Goal: Transaction & Acquisition: Purchase product/service

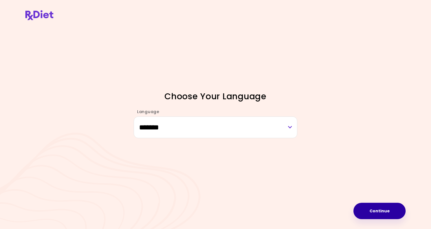
click at [374, 211] on button "Continue" at bounding box center [380, 211] width 52 height 16
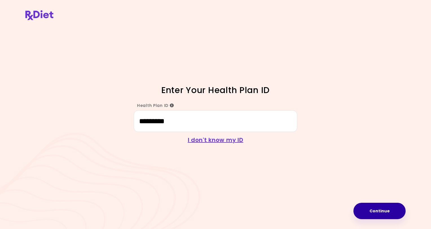
type input "*********"
click at [376, 209] on button "Continue" at bounding box center [380, 211] width 52 height 16
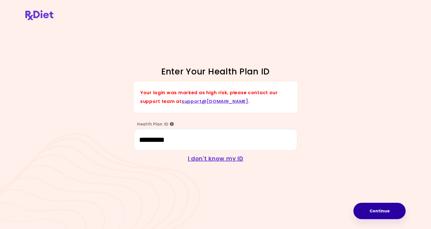
click at [379, 211] on button "Continue" at bounding box center [380, 211] width 52 height 16
type input "*********"
click at [383, 209] on button "Continue" at bounding box center [380, 211] width 52 height 16
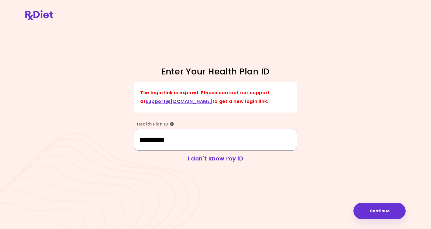
drag, startPoint x: 181, startPoint y: 141, endPoint x: 138, endPoint y: 141, distance: 42.9
click at [138, 141] on input "*********" at bounding box center [216, 140] width 164 height 22
click at [170, 141] on input "Health Plan ID" at bounding box center [216, 140] width 164 height 22
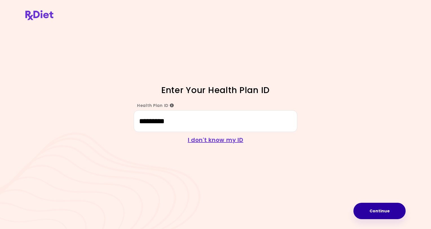
type input "*********"
click at [376, 214] on button "Continue" at bounding box center [380, 211] width 52 height 16
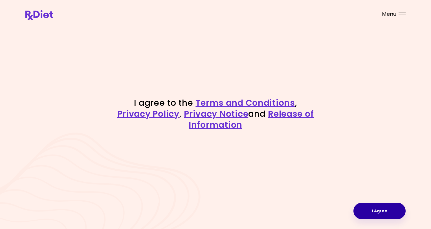
click at [386, 212] on button "I Agree" at bounding box center [380, 211] width 52 height 16
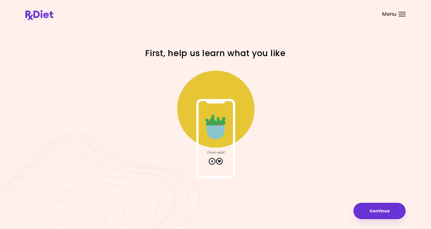
click at [297, 99] on div at bounding box center [215, 120] width 203 height 121
click at [220, 163] on img at bounding box center [215, 122] width 113 height 113
click at [328, 118] on div at bounding box center [215, 120] width 271 height 121
click at [393, 209] on button "Continue" at bounding box center [380, 211] width 52 height 16
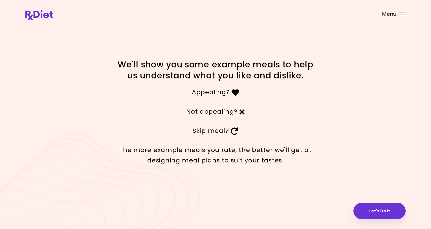
click at [403, 14] on div "Menu" at bounding box center [402, 14] width 7 height 5
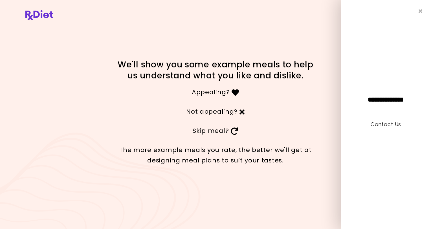
click at [312, 24] on div "We'll show you some example meals to help us understand what you like and disli…" at bounding box center [215, 114] width 431 height 229
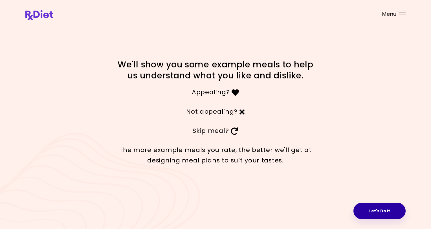
click at [379, 212] on button "Let's Do It" at bounding box center [380, 211] width 52 height 16
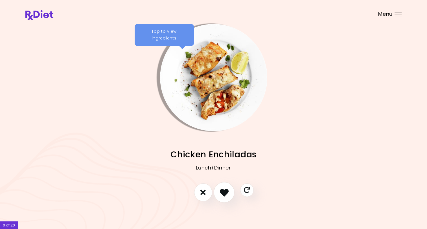
click at [224, 191] on icon "I like this recipe" at bounding box center [224, 192] width 9 height 9
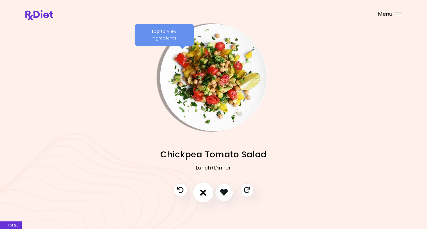
click at [203, 193] on icon "I don't like this recipe" at bounding box center [203, 192] width 6 height 9
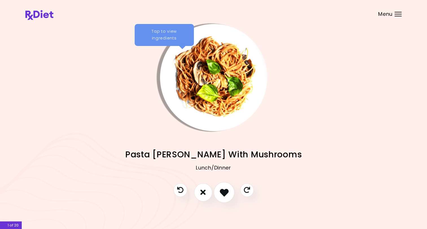
click at [224, 191] on icon "I like this recipe" at bounding box center [224, 192] width 9 height 9
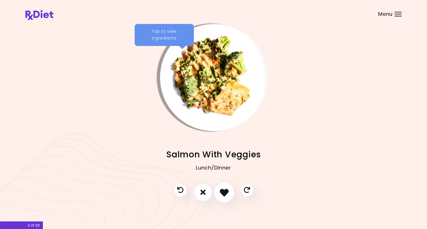
click at [224, 191] on icon "I like this recipe" at bounding box center [224, 192] width 9 height 9
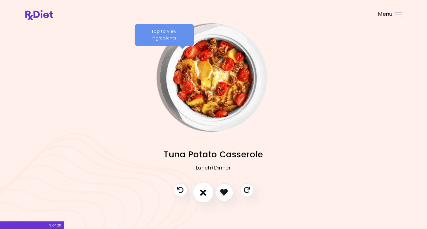
click at [203, 191] on icon "I don't like this recipe" at bounding box center [203, 192] width 6 height 9
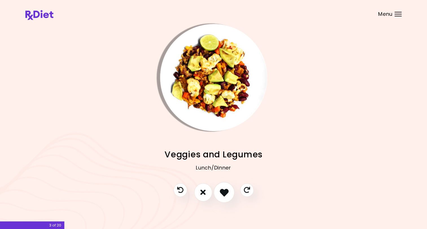
click at [224, 191] on icon "I like this recipe" at bounding box center [224, 192] width 9 height 9
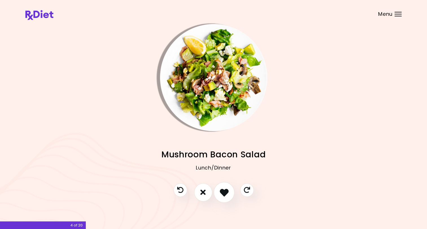
click at [222, 191] on icon "I like this recipe" at bounding box center [224, 192] width 9 height 9
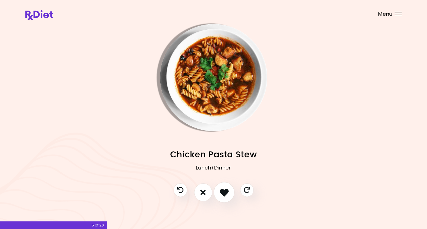
click at [222, 191] on icon "I like this recipe" at bounding box center [224, 192] width 9 height 9
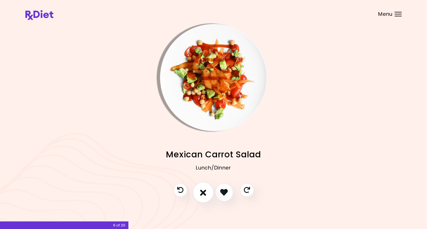
click at [203, 194] on icon "I don't like this recipe" at bounding box center [203, 192] width 6 height 9
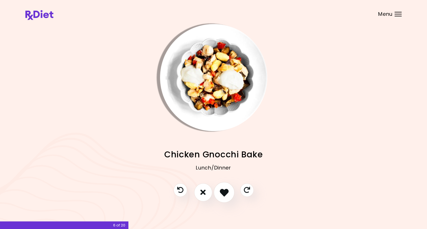
click at [223, 191] on icon "I like this recipe" at bounding box center [224, 192] width 9 height 9
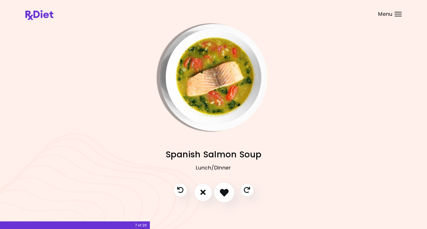
click at [222, 190] on icon "I like this recipe" at bounding box center [224, 192] width 9 height 9
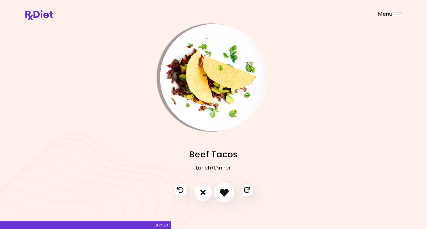
click at [221, 190] on icon "I like this recipe" at bounding box center [224, 192] width 9 height 9
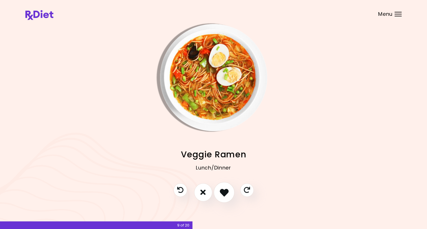
click at [222, 192] on icon "I like this recipe" at bounding box center [224, 192] width 9 height 9
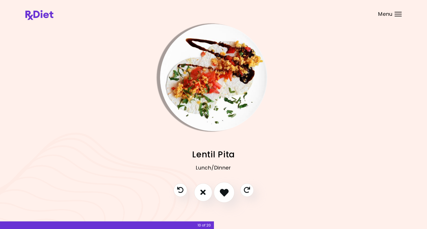
click at [226, 193] on icon "I like this recipe" at bounding box center [224, 192] width 9 height 9
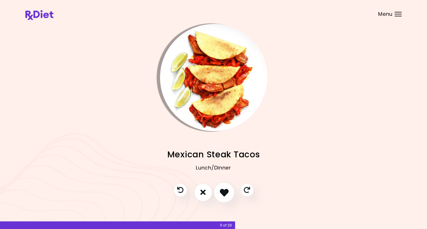
click at [226, 193] on icon "I like this recipe" at bounding box center [224, 192] width 9 height 9
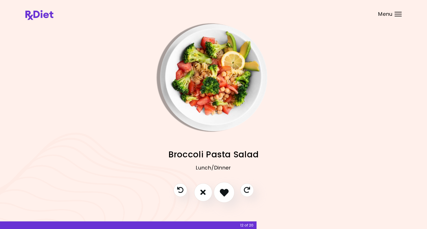
click at [225, 192] on icon "I like this recipe" at bounding box center [224, 192] width 9 height 9
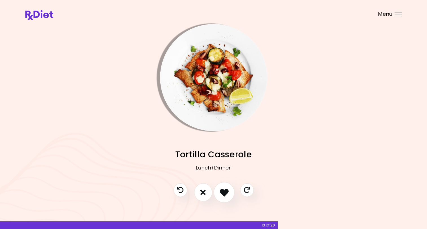
click at [225, 192] on icon "I like this recipe" at bounding box center [224, 192] width 9 height 9
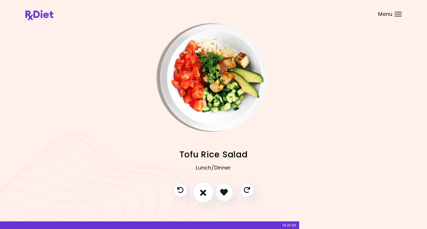
click at [203, 192] on icon "I don't like this recipe" at bounding box center [203, 192] width 6 height 9
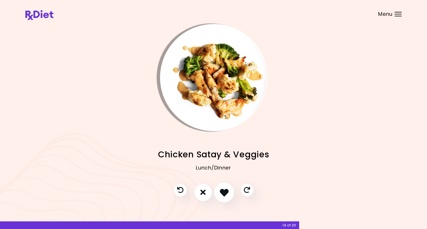
click at [225, 191] on icon "I like this recipe" at bounding box center [224, 192] width 9 height 9
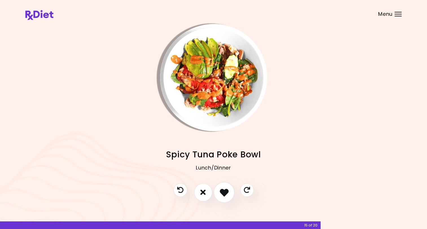
click at [225, 191] on icon "I like this recipe" at bounding box center [224, 192] width 9 height 9
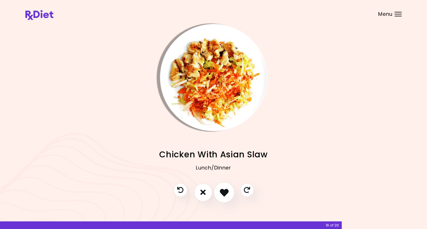
click at [225, 191] on icon "I like this recipe" at bounding box center [224, 192] width 9 height 9
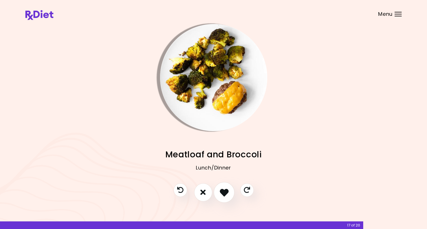
click at [225, 191] on icon "I like this recipe" at bounding box center [224, 192] width 9 height 9
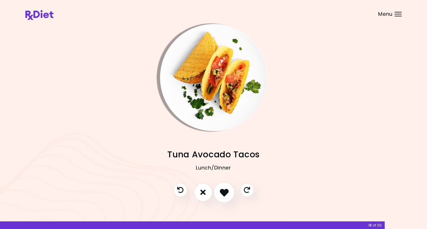
click at [225, 191] on icon "I like this recipe" at bounding box center [224, 192] width 9 height 9
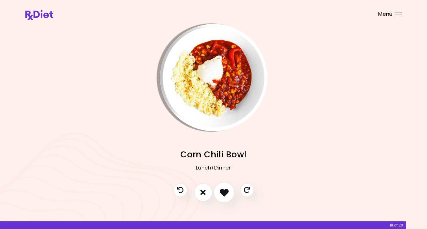
click at [225, 191] on icon "I like this recipe" at bounding box center [224, 192] width 9 height 9
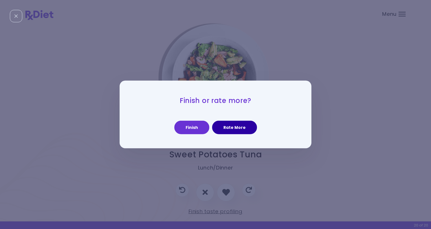
click at [243, 129] on button "Rate More" at bounding box center [234, 128] width 45 height 14
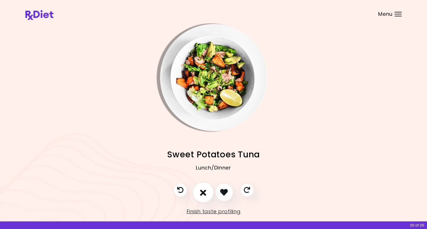
click at [202, 191] on icon "I don't like this recipe" at bounding box center [203, 192] width 6 height 9
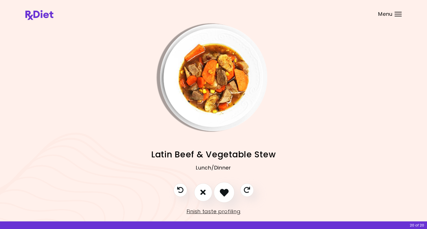
click at [223, 190] on icon "I like this recipe" at bounding box center [224, 192] width 9 height 9
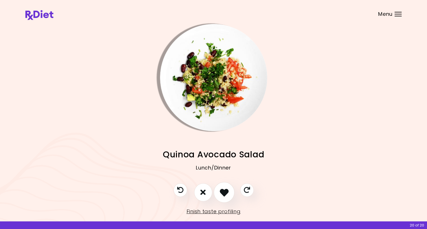
click at [222, 190] on icon "I like this recipe" at bounding box center [224, 192] width 9 height 9
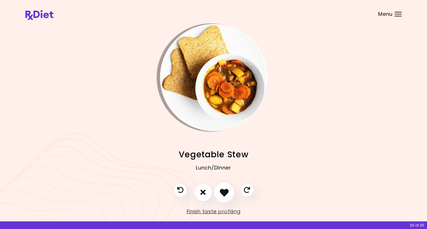
click at [222, 190] on icon "I like this recipe" at bounding box center [224, 192] width 9 height 9
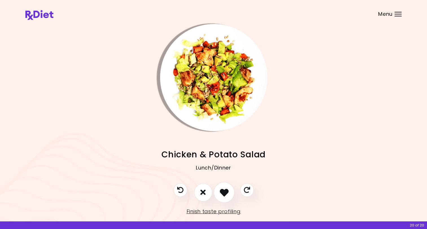
click at [222, 190] on icon "I like this recipe" at bounding box center [224, 192] width 9 height 9
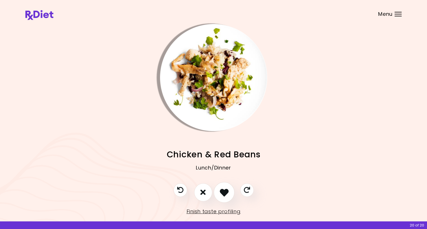
click at [222, 190] on icon "I like this recipe" at bounding box center [224, 192] width 9 height 9
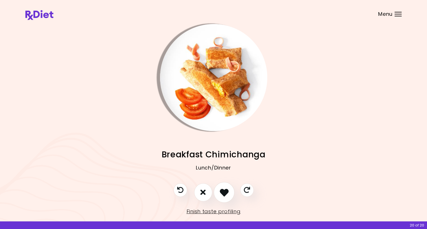
click at [222, 190] on icon "I like this recipe" at bounding box center [224, 192] width 9 height 9
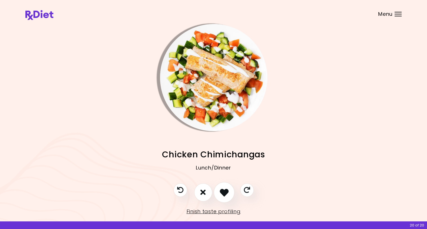
click at [222, 190] on icon "I like this recipe" at bounding box center [224, 192] width 9 height 9
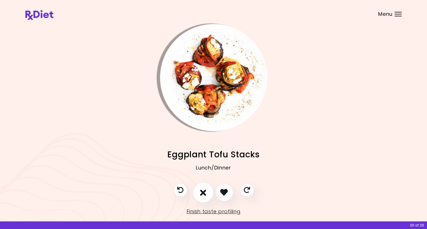
click at [203, 191] on icon "I don't like this recipe" at bounding box center [203, 192] width 6 height 9
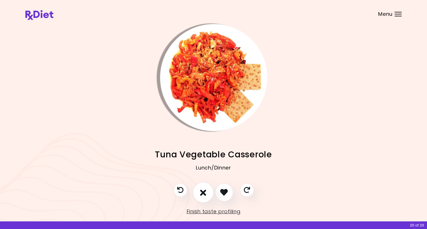
click at [203, 191] on icon "I don't like this recipe" at bounding box center [203, 192] width 6 height 9
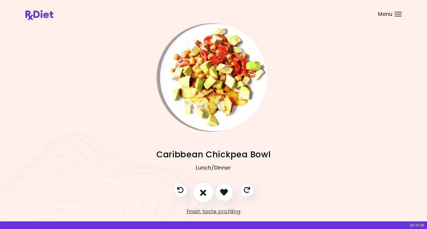
click at [203, 191] on icon "I don't like this recipe" at bounding box center [203, 192] width 6 height 9
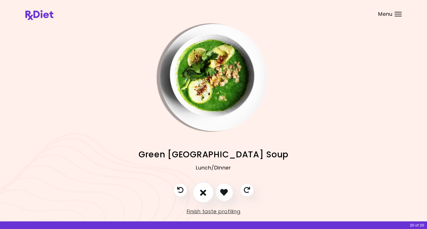
click at [203, 191] on icon "I don't like this recipe" at bounding box center [203, 192] width 6 height 9
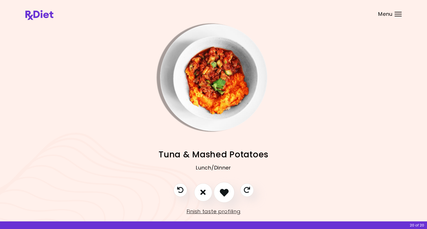
drag, startPoint x: 228, startPoint y: 189, endPoint x: 225, endPoint y: 189, distance: 3.1
click at [228, 189] on icon "I like this recipe" at bounding box center [224, 192] width 9 height 9
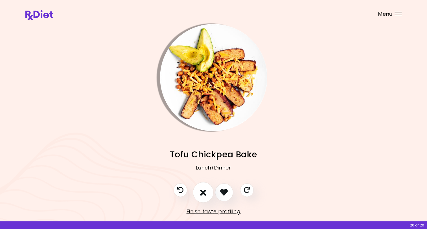
click at [201, 191] on icon "I don't like this recipe" at bounding box center [203, 192] width 6 height 9
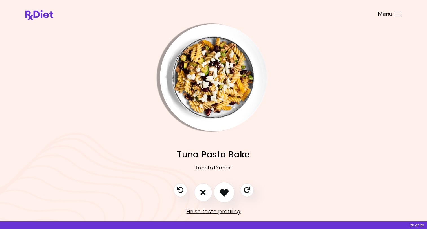
click at [222, 193] on icon "I like this recipe" at bounding box center [224, 192] width 9 height 9
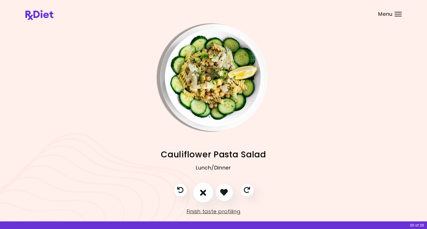
click at [203, 192] on icon "I don't like this recipe" at bounding box center [203, 192] width 6 height 9
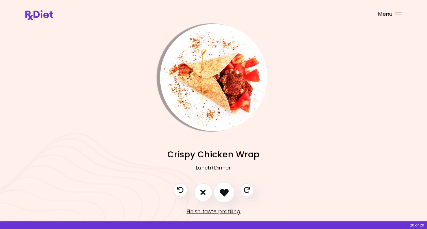
click at [224, 193] on icon "I like this recipe" at bounding box center [224, 192] width 9 height 9
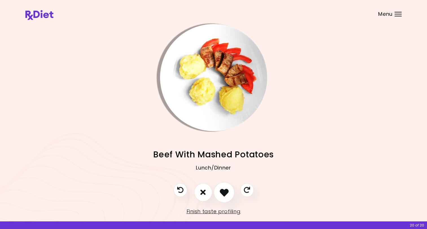
click at [222, 193] on icon "I like this recipe" at bounding box center [224, 192] width 9 height 9
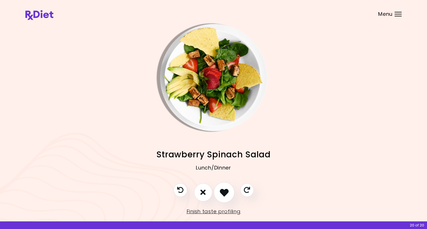
click at [223, 190] on icon "I like this recipe" at bounding box center [224, 192] width 9 height 9
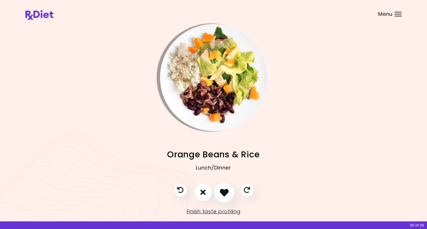
click at [223, 190] on icon "I like this recipe" at bounding box center [224, 192] width 9 height 9
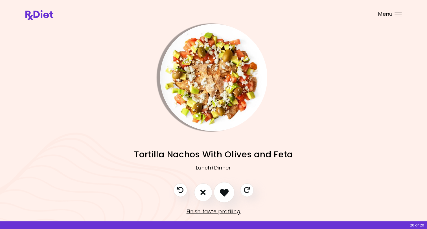
click at [223, 190] on icon "I like this recipe" at bounding box center [224, 192] width 9 height 9
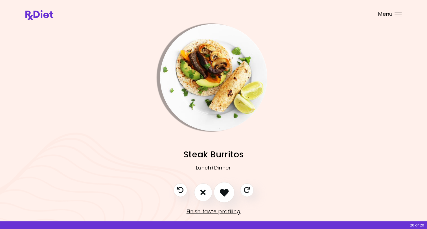
click at [223, 190] on icon "I like this recipe" at bounding box center [224, 192] width 9 height 9
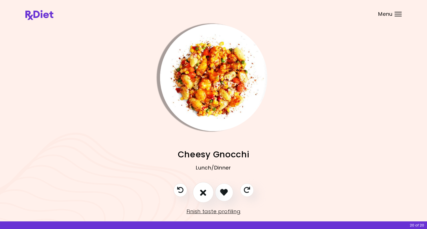
click at [204, 191] on icon "I don't like this recipe" at bounding box center [203, 192] width 6 height 9
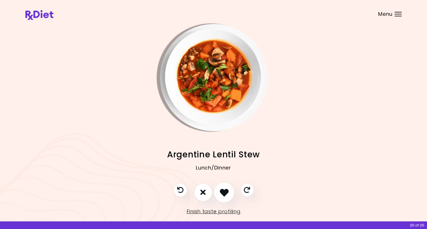
click at [222, 191] on icon "I like this recipe" at bounding box center [224, 192] width 9 height 9
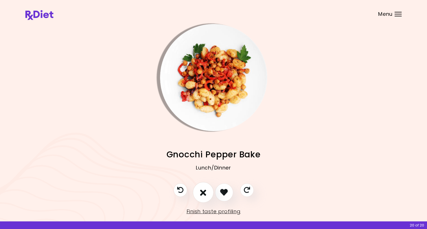
click at [202, 192] on icon "I don't like this recipe" at bounding box center [203, 192] width 6 height 9
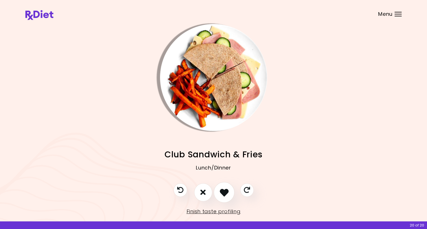
click at [222, 191] on icon "I like this recipe" at bounding box center [224, 192] width 9 height 9
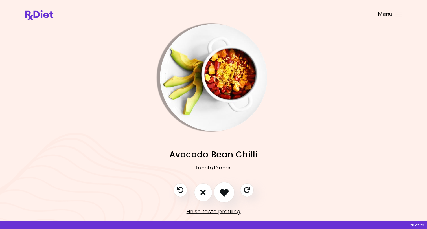
click at [222, 191] on icon "I like this recipe" at bounding box center [224, 192] width 9 height 9
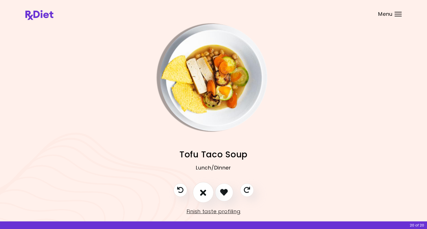
click at [202, 191] on icon "I don't like this recipe" at bounding box center [203, 192] width 6 height 9
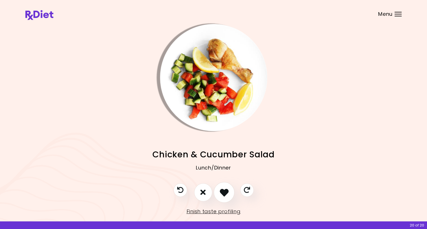
click at [223, 191] on icon "I like this recipe" at bounding box center [224, 192] width 9 height 9
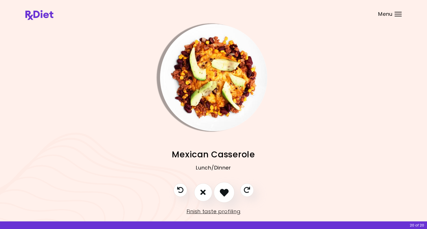
click at [223, 191] on icon "I like this recipe" at bounding box center [224, 192] width 9 height 9
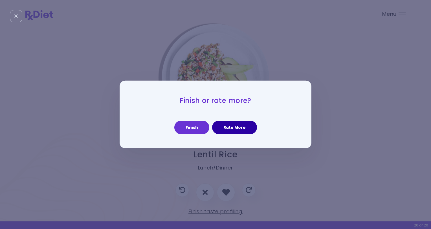
click at [232, 127] on button "Rate More" at bounding box center [234, 128] width 45 height 14
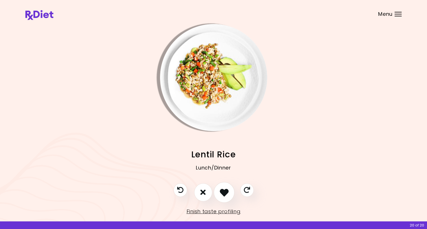
click at [224, 191] on icon "I like this recipe" at bounding box center [224, 192] width 9 height 9
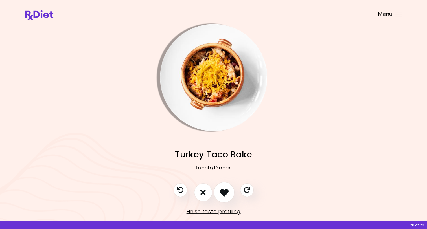
click at [227, 193] on icon "I like this recipe" at bounding box center [224, 192] width 9 height 9
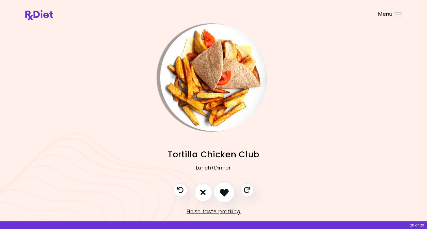
click at [223, 190] on icon "I like this recipe" at bounding box center [224, 192] width 9 height 9
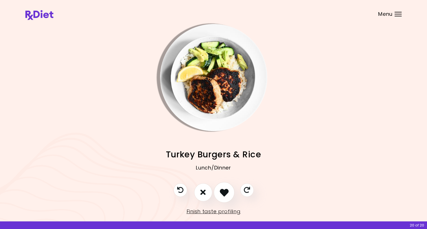
click at [223, 190] on icon "I like this recipe" at bounding box center [224, 192] width 9 height 9
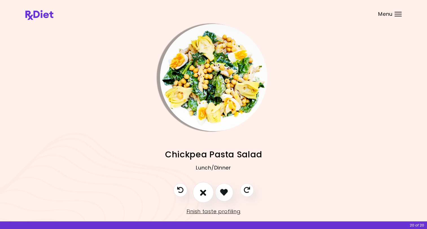
click at [203, 191] on icon "I don't like this recipe" at bounding box center [203, 192] width 6 height 9
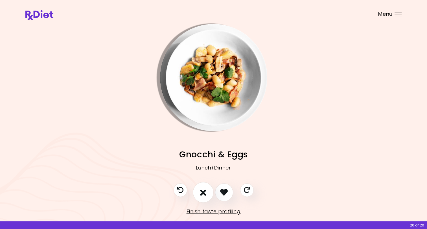
click at [203, 191] on icon "I don't like this recipe" at bounding box center [203, 192] width 6 height 9
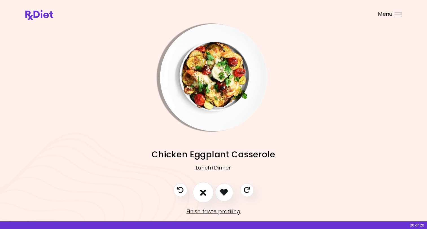
click at [203, 191] on icon "I don't like this recipe" at bounding box center [203, 192] width 6 height 9
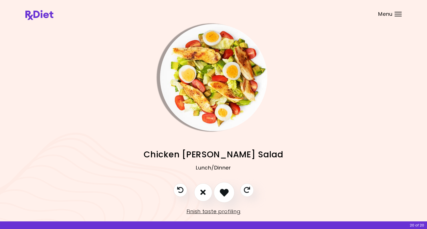
click at [224, 192] on icon "I like this recipe" at bounding box center [224, 192] width 9 height 9
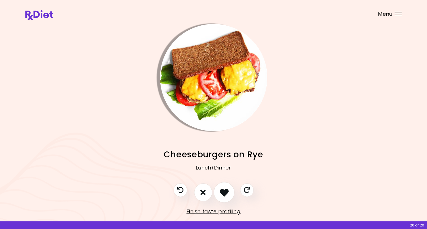
click at [224, 192] on icon "I like this recipe" at bounding box center [224, 192] width 9 height 9
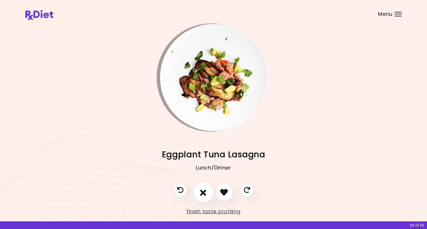
click at [204, 192] on icon "I don't like this recipe" at bounding box center [203, 192] width 6 height 9
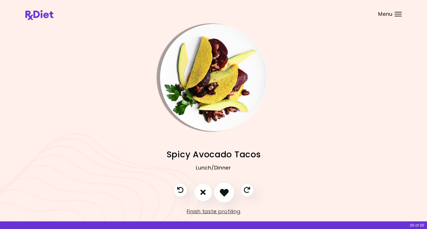
click at [224, 191] on icon "I like this recipe" at bounding box center [224, 192] width 9 height 9
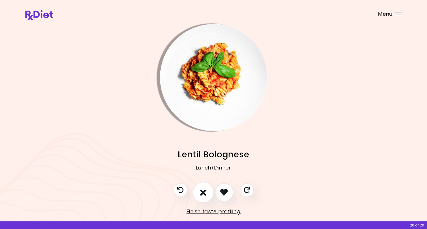
click at [204, 191] on icon "I don't like this recipe" at bounding box center [203, 192] width 6 height 9
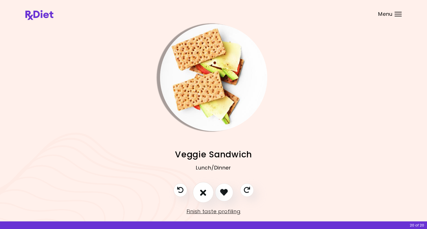
click at [204, 192] on icon "I don't like this recipe" at bounding box center [203, 192] width 6 height 9
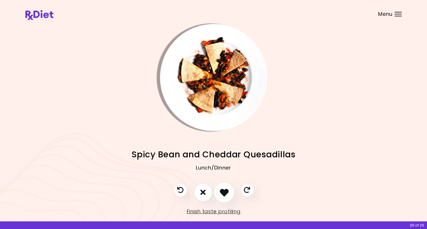
click at [220, 192] on icon "I like this recipe" at bounding box center [224, 192] width 9 height 9
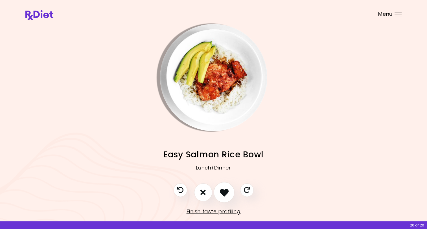
click at [224, 192] on icon "I like this recipe" at bounding box center [224, 192] width 9 height 9
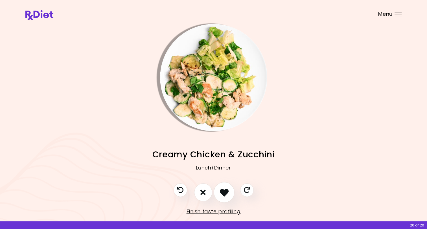
click at [224, 192] on icon "I like this recipe" at bounding box center [224, 192] width 9 height 9
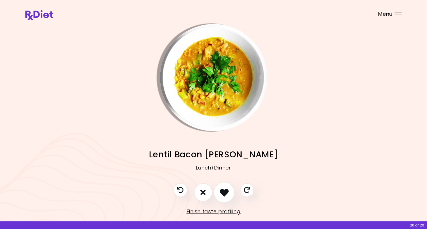
click at [224, 192] on icon "I like this recipe" at bounding box center [224, 192] width 9 height 9
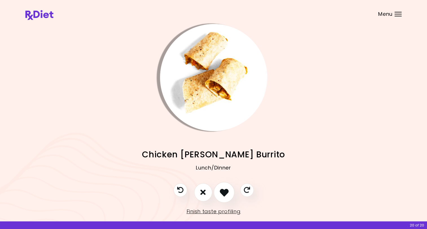
click at [224, 192] on icon "I like this recipe" at bounding box center [224, 192] width 9 height 9
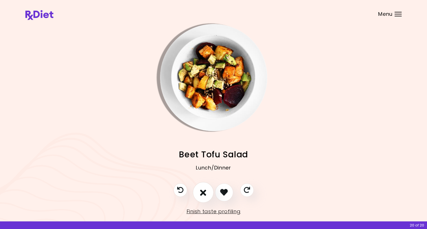
click at [204, 190] on icon "I don't like this recipe" at bounding box center [203, 192] width 6 height 9
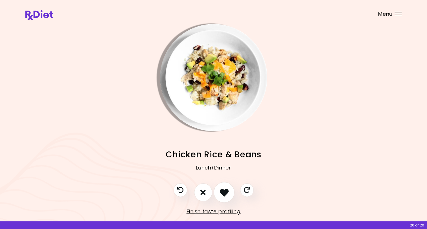
click at [222, 191] on icon "I like this recipe" at bounding box center [224, 192] width 9 height 9
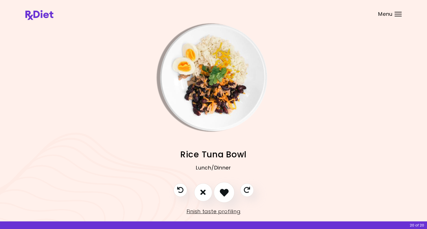
click at [222, 191] on icon "I like this recipe" at bounding box center [224, 192] width 9 height 9
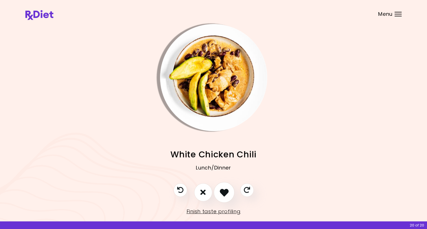
click at [222, 191] on icon "I like this recipe" at bounding box center [224, 192] width 9 height 9
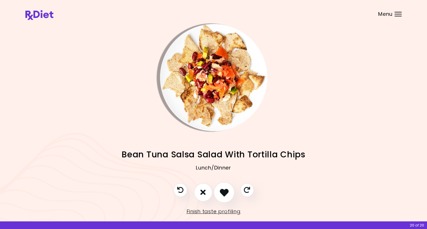
click at [222, 191] on icon "I like this recipe" at bounding box center [224, 192] width 9 height 9
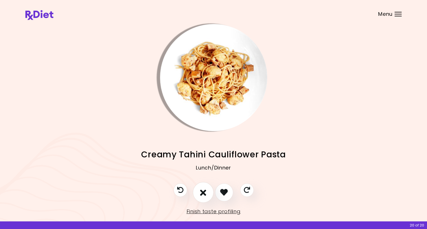
click at [202, 192] on icon "I don't like this recipe" at bounding box center [203, 192] width 6 height 9
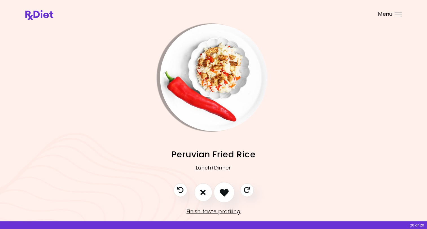
click at [225, 193] on icon "I like this recipe" at bounding box center [224, 192] width 9 height 9
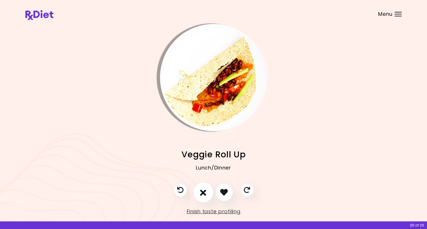
click at [201, 192] on icon "I don't like this recipe" at bounding box center [203, 192] width 6 height 9
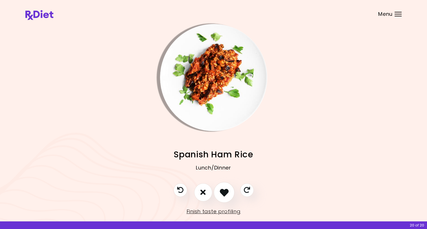
click at [225, 192] on icon "I like this recipe" at bounding box center [224, 192] width 9 height 9
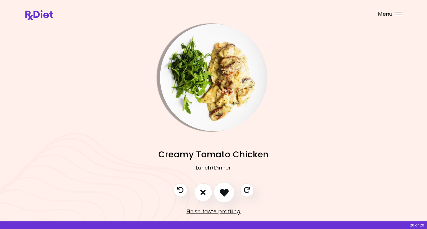
click at [225, 193] on icon "I like this recipe" at bounding box center [224, 192] width 9 height 9
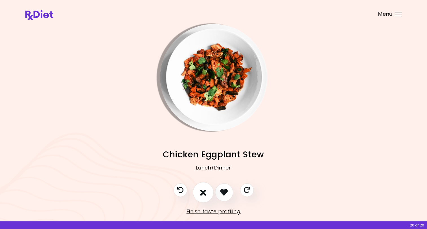
click at [202, 190] on icon "I don't like this recipe" at bounding box center [203, 192] width 6 height 9
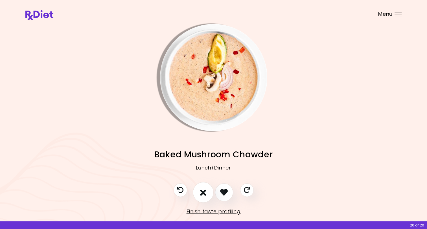
click at [202, 190] on icon "I don't like this recipe" at bounding box center [203, 192] width 6 height 9
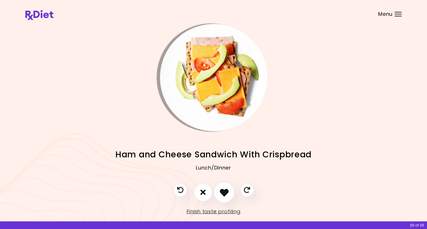
click at [224, 191] on icon "I like this recipe" at bounding box center [224, 192] width 9 height 9
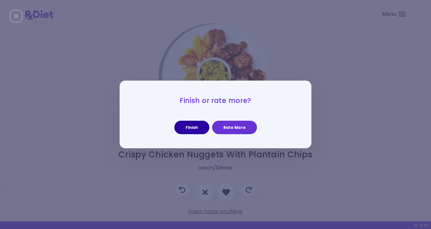
click at [197, 126] on button "Finish" at bounding box center [191, 128] width 35 height 14
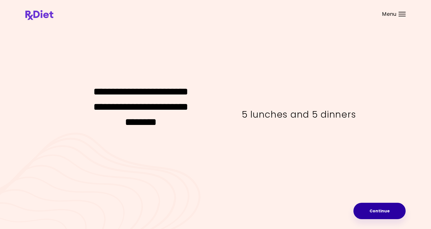
click at [376, 209] on button "Continue" at bounding box center [380, 211] width 52 height 16
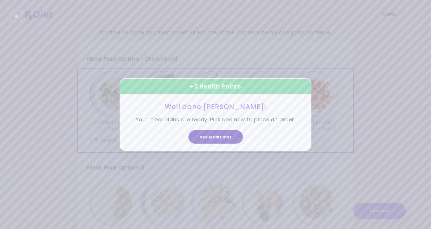
click at [217, 137] on button "See Meal Plans" at bounding box center [216, 137] width 54 height 14
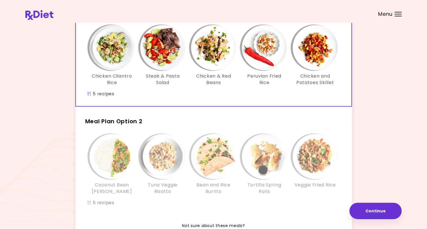
scroll to position [56, 0]
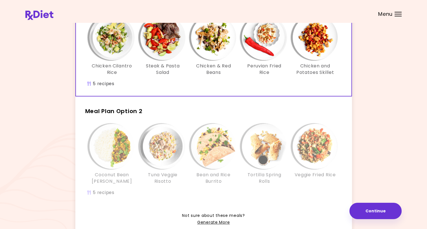
click at [213, 126] on img "Info - Bean and Rice Burrito - Meal Plan Option 2" at bounding box center [213, 146] width 45 height 45
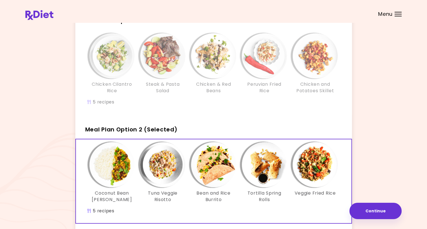
scroll to position [28, 0]
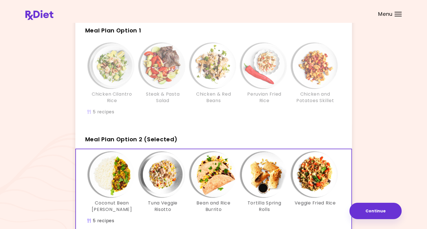
click at [208, 49] on img "Info - Chicken & Red Beans - Meal Plan Option 1" at bounding box center [213, 65] width 45 height 45
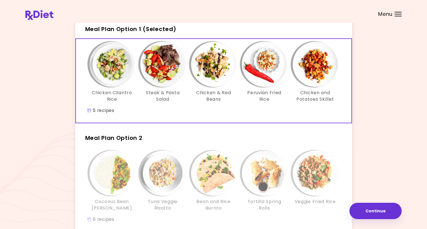
scroll to position [56, 0]
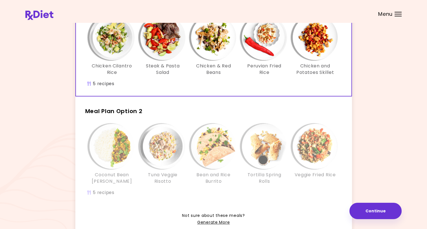
click at [225, 149] on img "Info - Bean and Rice Burrito - Meal Plan Option 2" at bounding box center [213, 146] width 45 height 45
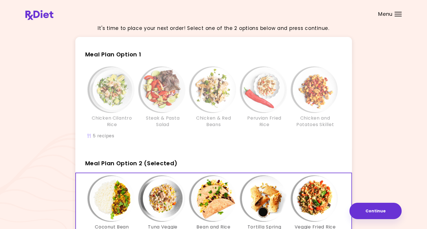
scroll to position [0, 0]
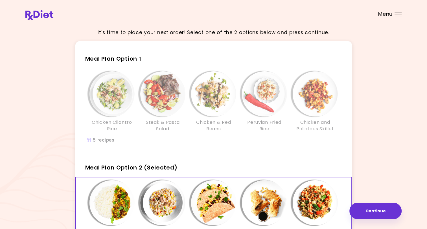
click at [153, 101] on img "Info - Steak & Pasta Salad - Meal Plan Option 1" at bounding box center [162, 93] width 45 height 45
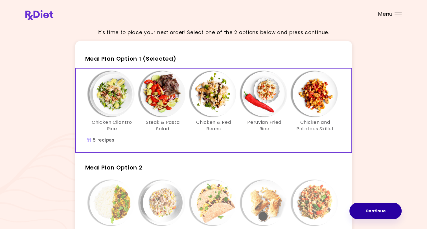
click at [376, 212] on button "Continue" at bounding box center [376, 211] width 52 height 16
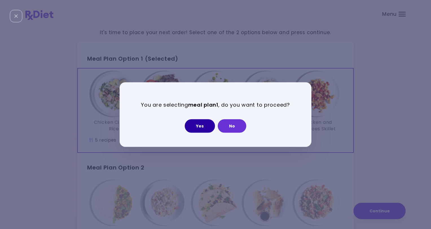
click at [199, 125] on button "Yes" at bounding box center [200, 126] width 30 height 14
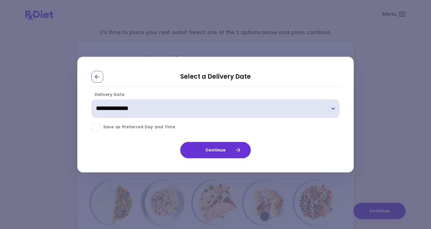
click at [111, 109] on select "**********" at bounding box center [215, 108] width 248 height 19
select select "**********"
click at [91, 99] on select "**********" at bounding box center [215, 108] width 248 height 19
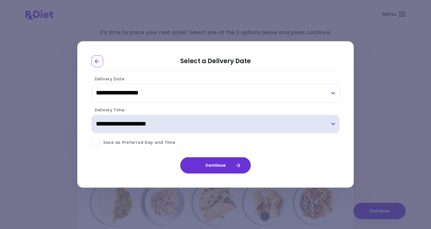
click at [128, 125] on select "**********" at bounding box center [215, 124] width 248 height 19
click at [91, 115] on select "**********" at bounding box center [215, 124] width 248 height 19
click at [143, 125] on select "**********" at bounding box center [215, 124] width 248 height 19
select select "*"
click at [91, 115] on select "**********" at bounding box center [215, 124] width 248 height 19
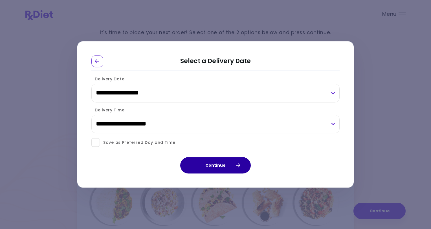
click at [223, 166] on button "Continue" at bounding box center [215, 166] width 71 height 16
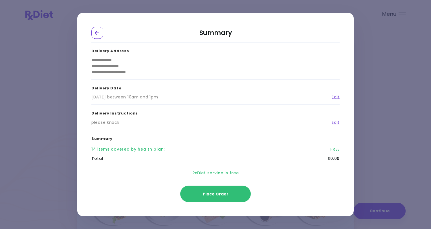
drag, startPoint x: 195, startPoint y: 96, endPoint x: 91, endPoint y: 97, distance: 103.1
click at [91, 97] on div "Monday 8/25/2025 between 10am and 1pm Edit" at bounding box center [215, 97] width 248 height 6
copy div "Monday 8/25/2025 between 10am and 1pm"
click at [220, 195] on span "Place Order" at bounding box center [216, 194] width 26 height 6
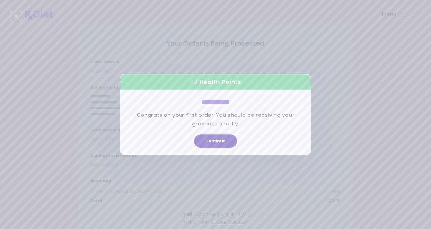
click at [216, 141] on button "Continue" at bounding box center [215, 142] width 43 height 14
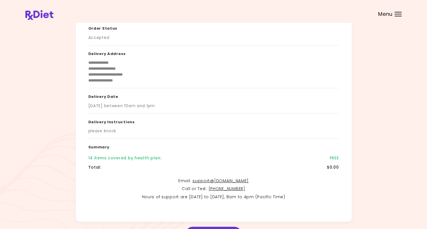
scroll to position [71, 0]
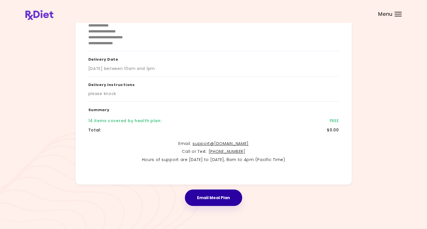
click at [206, 197] on button "Email Meal Plan" at bounding box center [213, 198] width 57 height 16
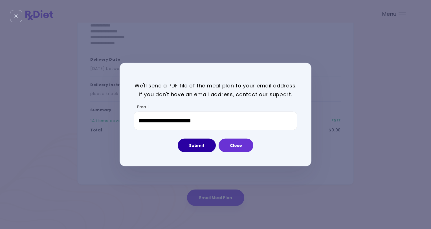
click at [199, 145] on button "Submit" at bounding box center [197, 146] width 38 height 14
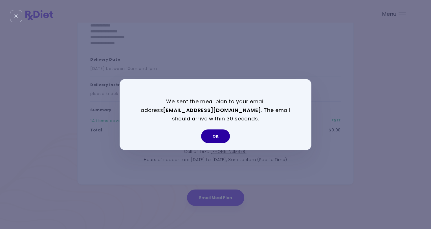
click at [217, 136] on button "OK" at bounding box center [215, 137] width 29 height 14
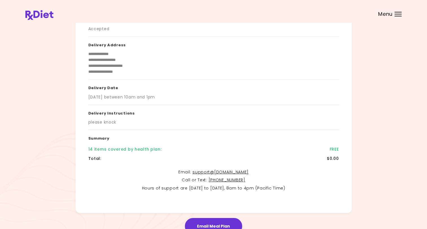
scroll to position [0, 0]
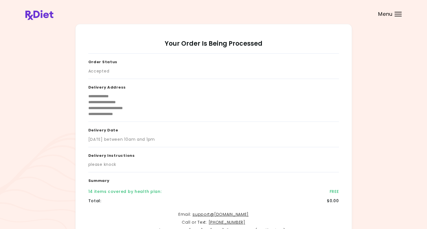
drag, startPoint x: 86, startPoint y: 139, endPoint x: 184, endPoint y: 140, distance: 97.7
click at [184, 140] on div "**********" at bounding box center [213, 140] width 277 height 232
copy div "Monday 8/25/2025 between 10am and 1pm"
